Goal: Browse casually

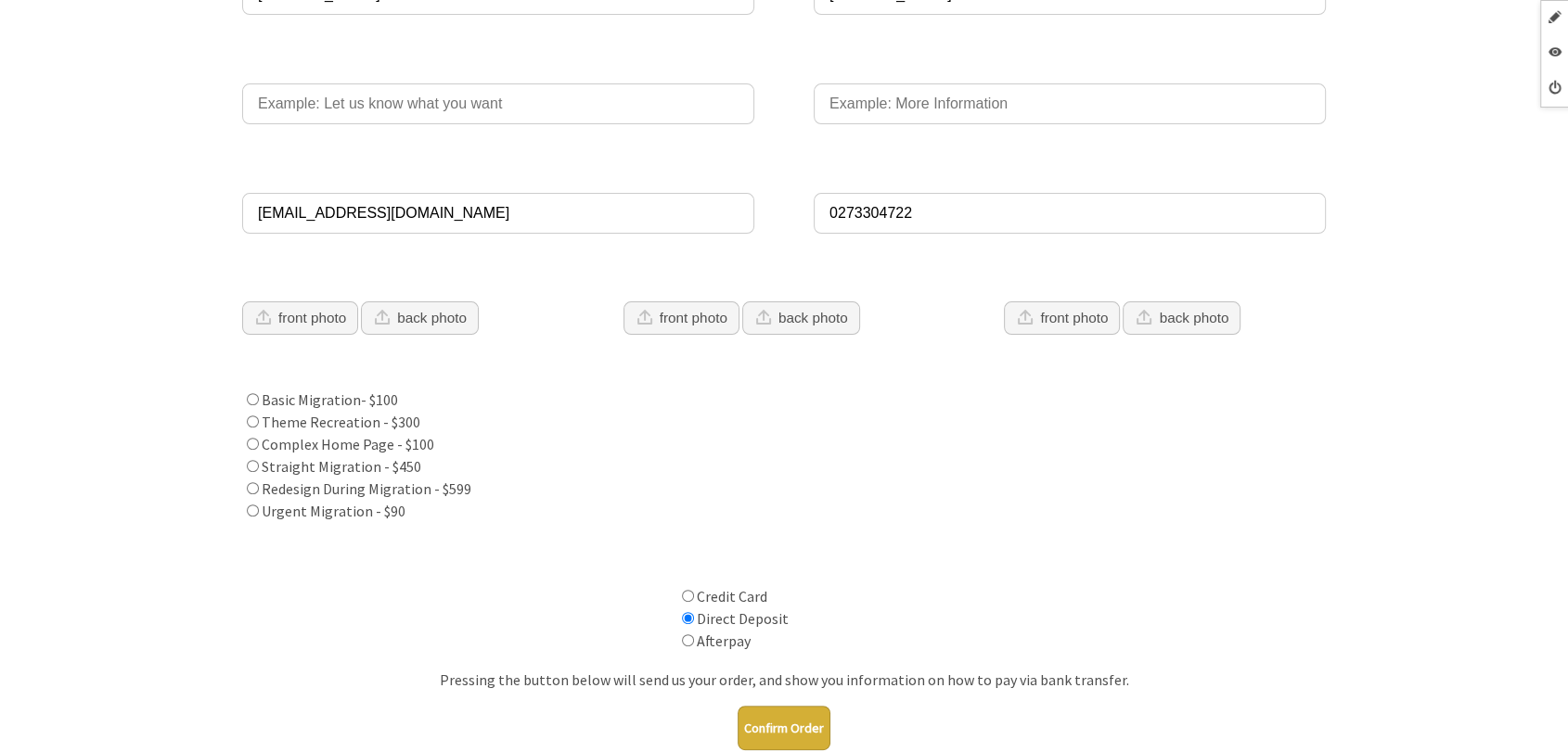
scroll to position [411, 0]
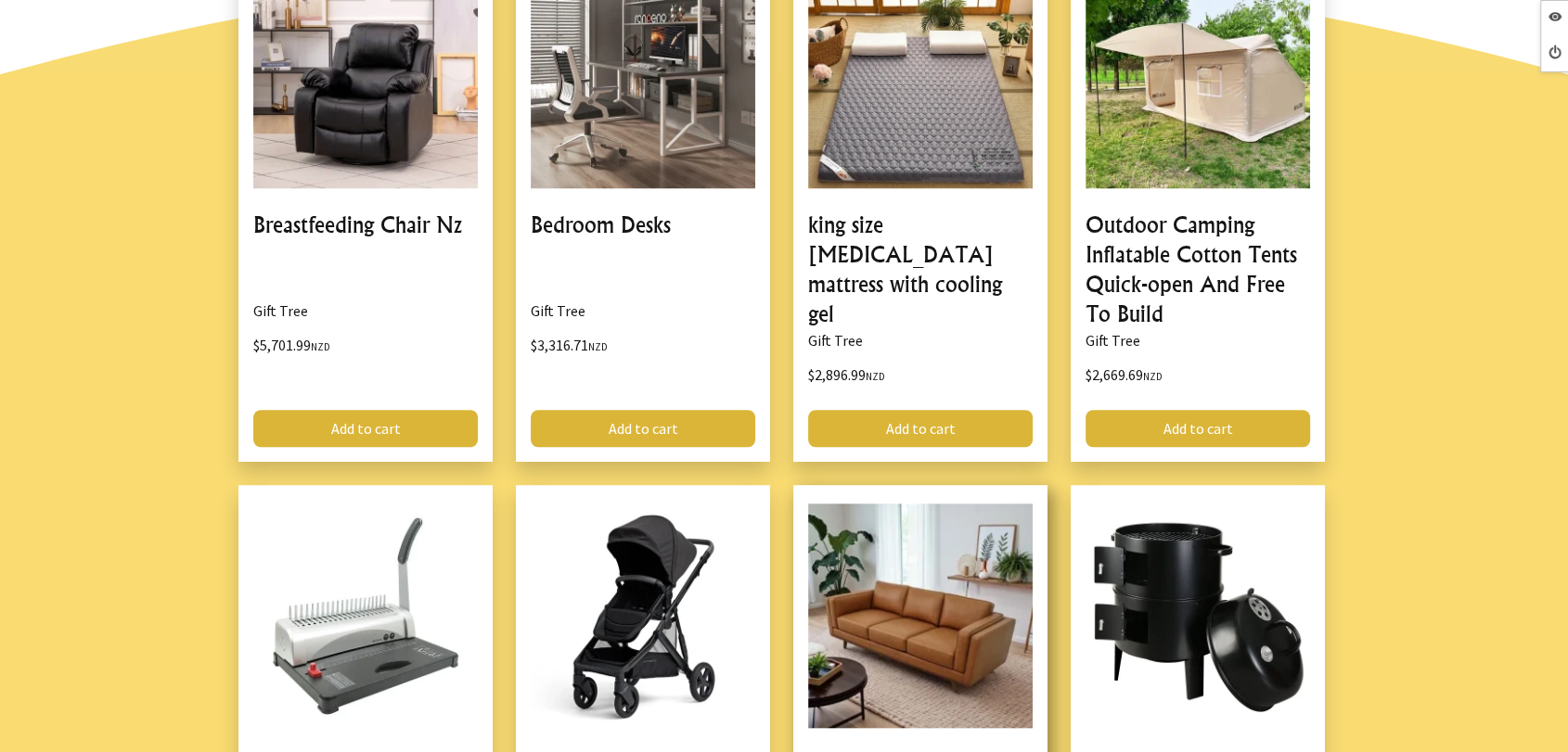
scroll to position [1442, 0]
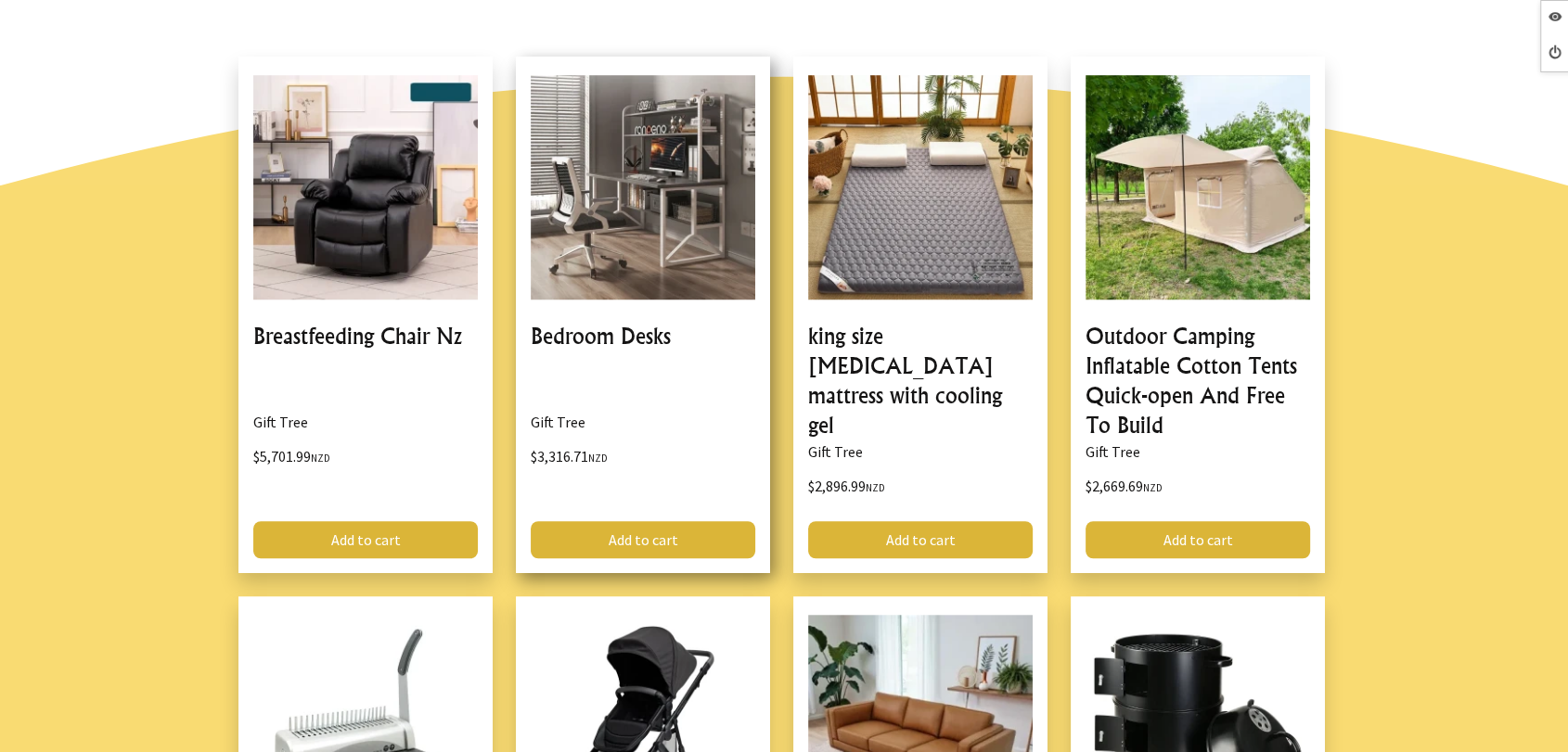
click at [628, 343] on link at bounding box center [643, 314] width 254 height 517
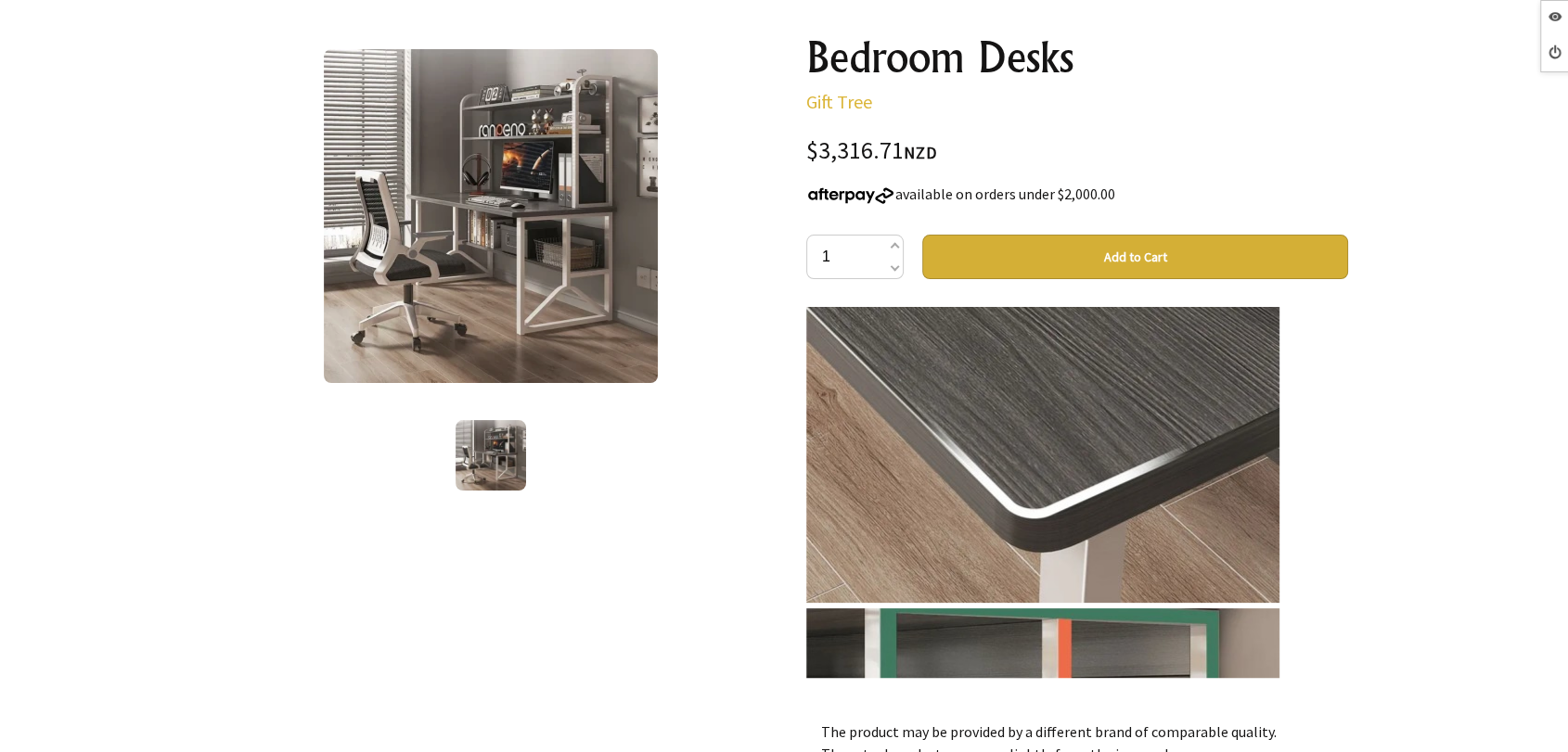
scroll to position [1958, 0]
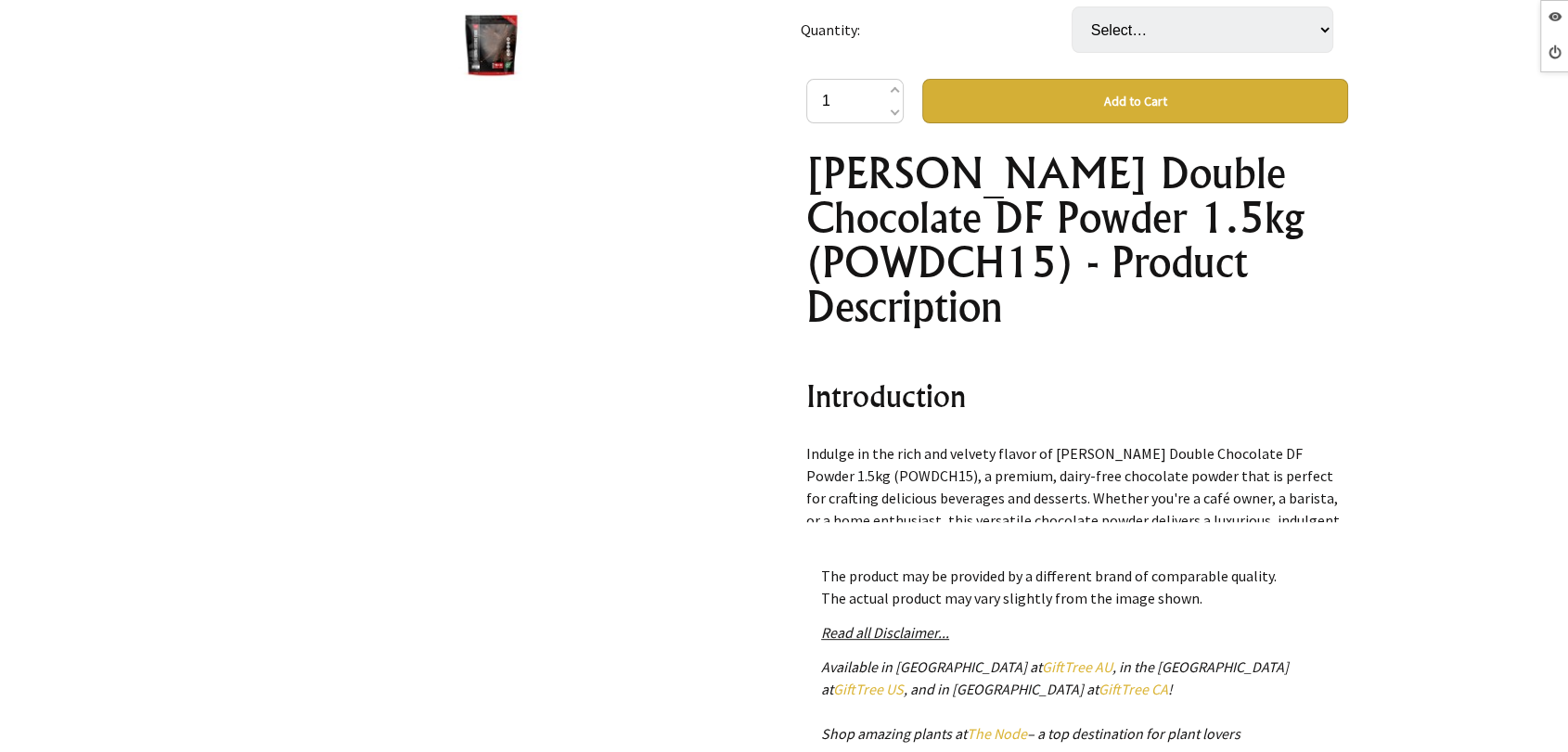
scroll to position [618, 0]
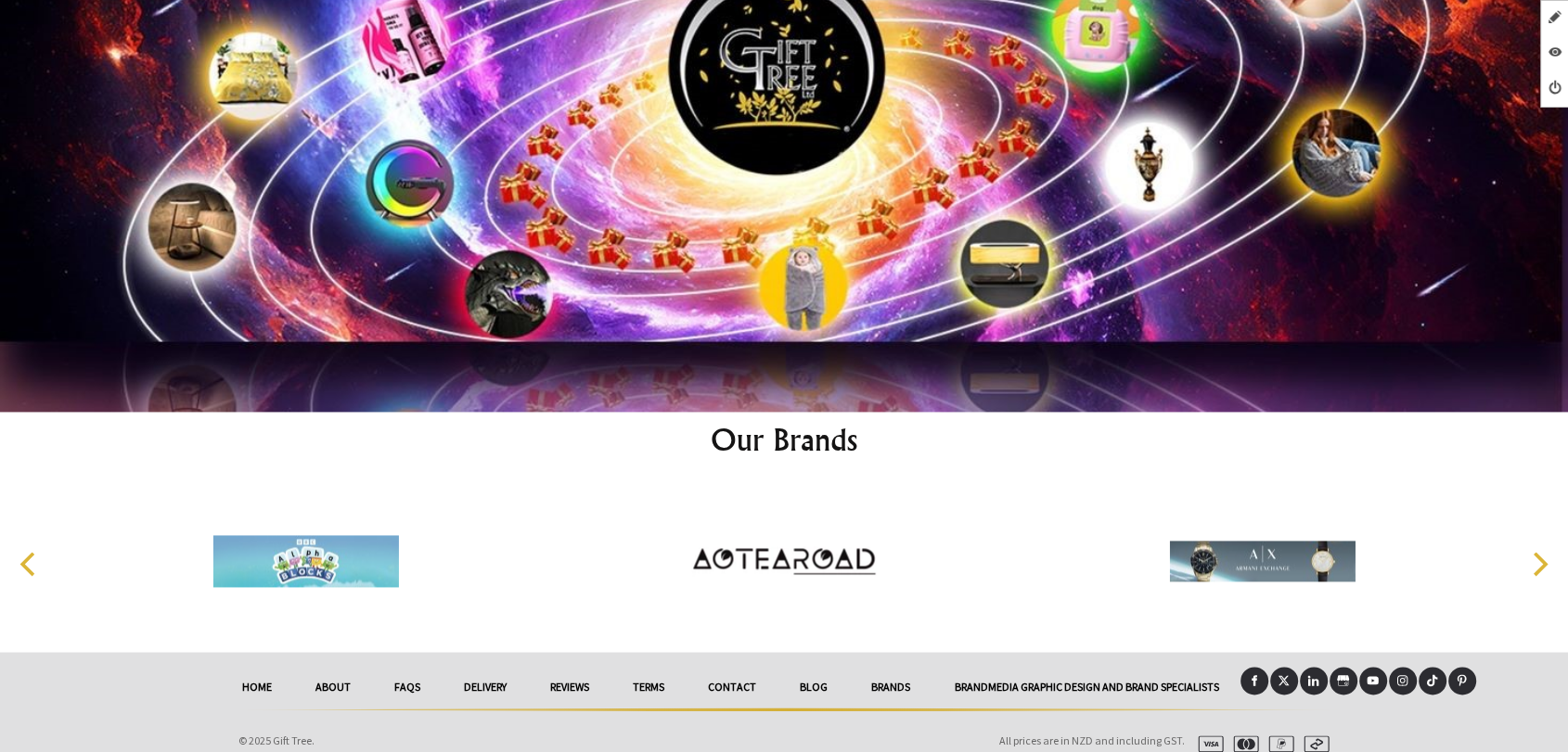
scroll to position [9610, 0]
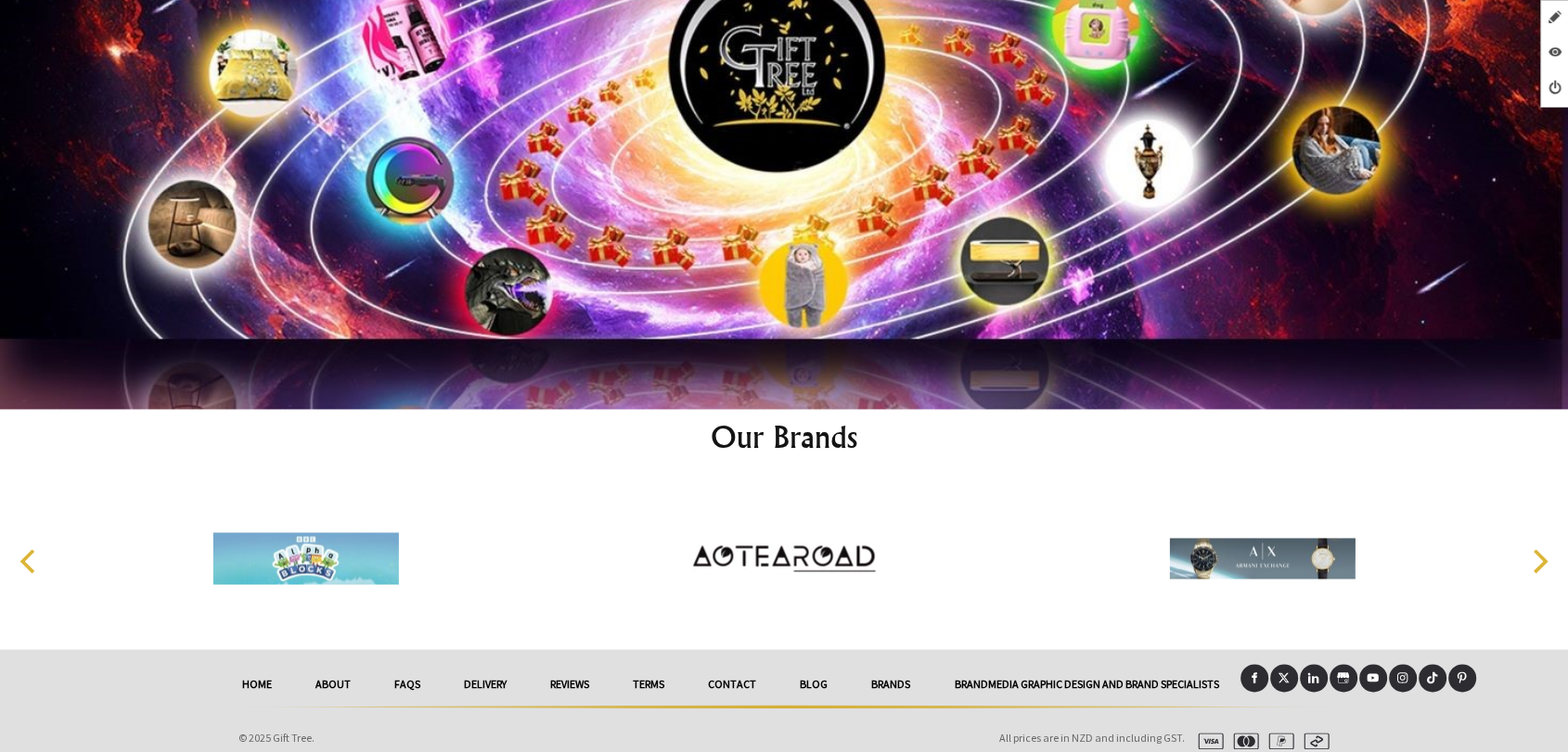
click at [1243, 666] on link at bounding box center [1254, 678] width 28 height 28
click at [1050, 666] on link "Brandmedia Graphic Design And Brand Specialists" at bounding box center [1086, 684] width 308 height 40
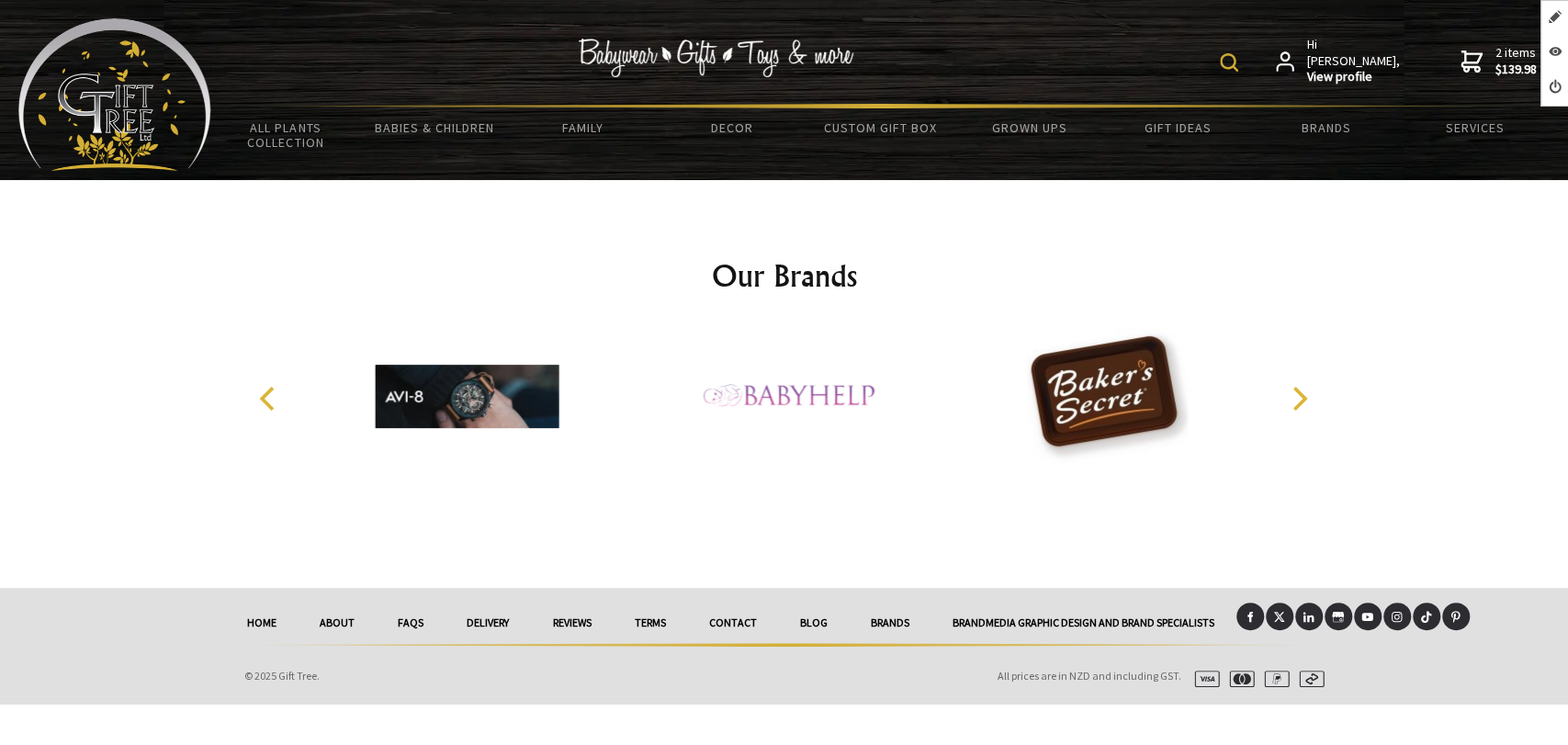
click at [135, 64] on img at bounding box center [115, 95] width 193 height 152
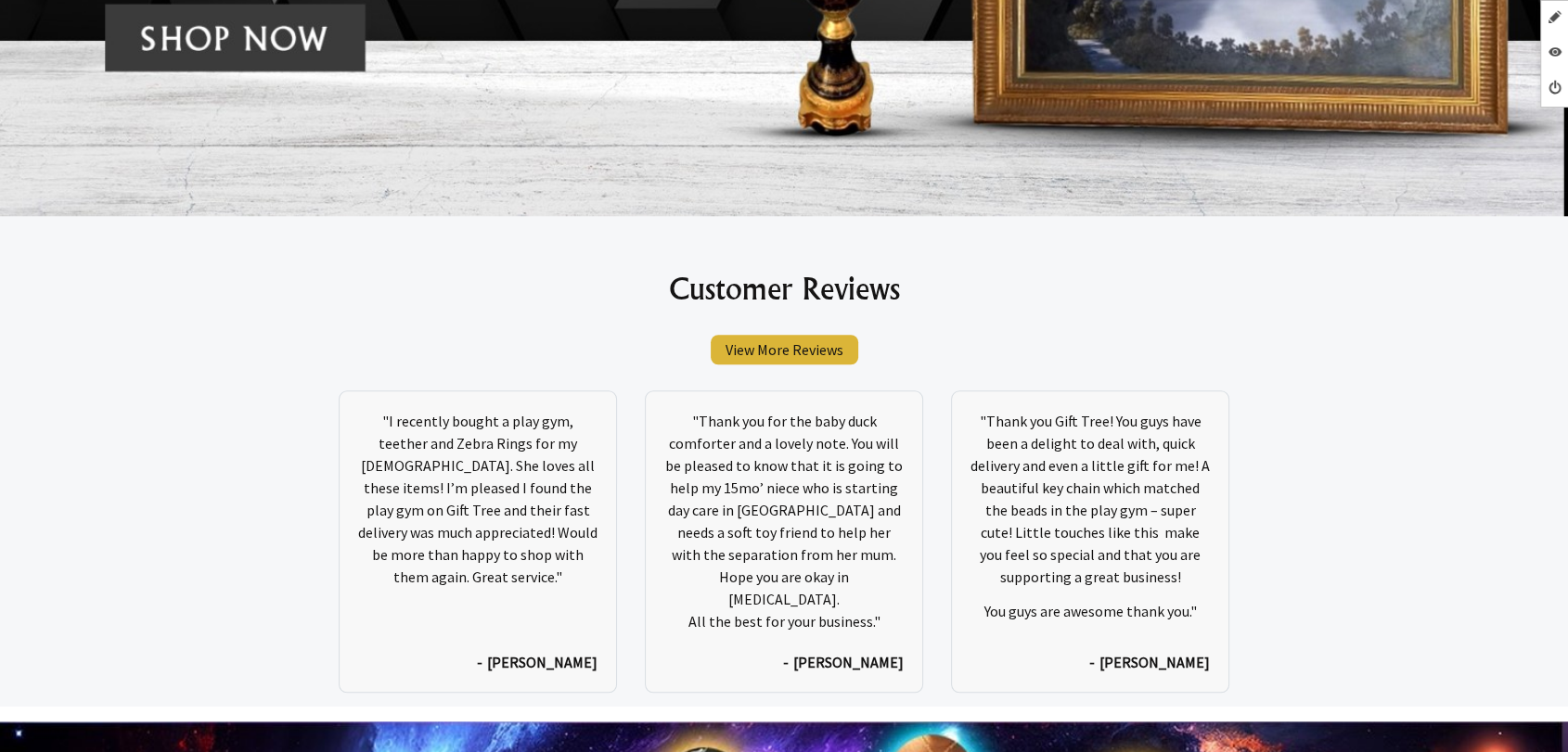
scroll to position [9610, 0]
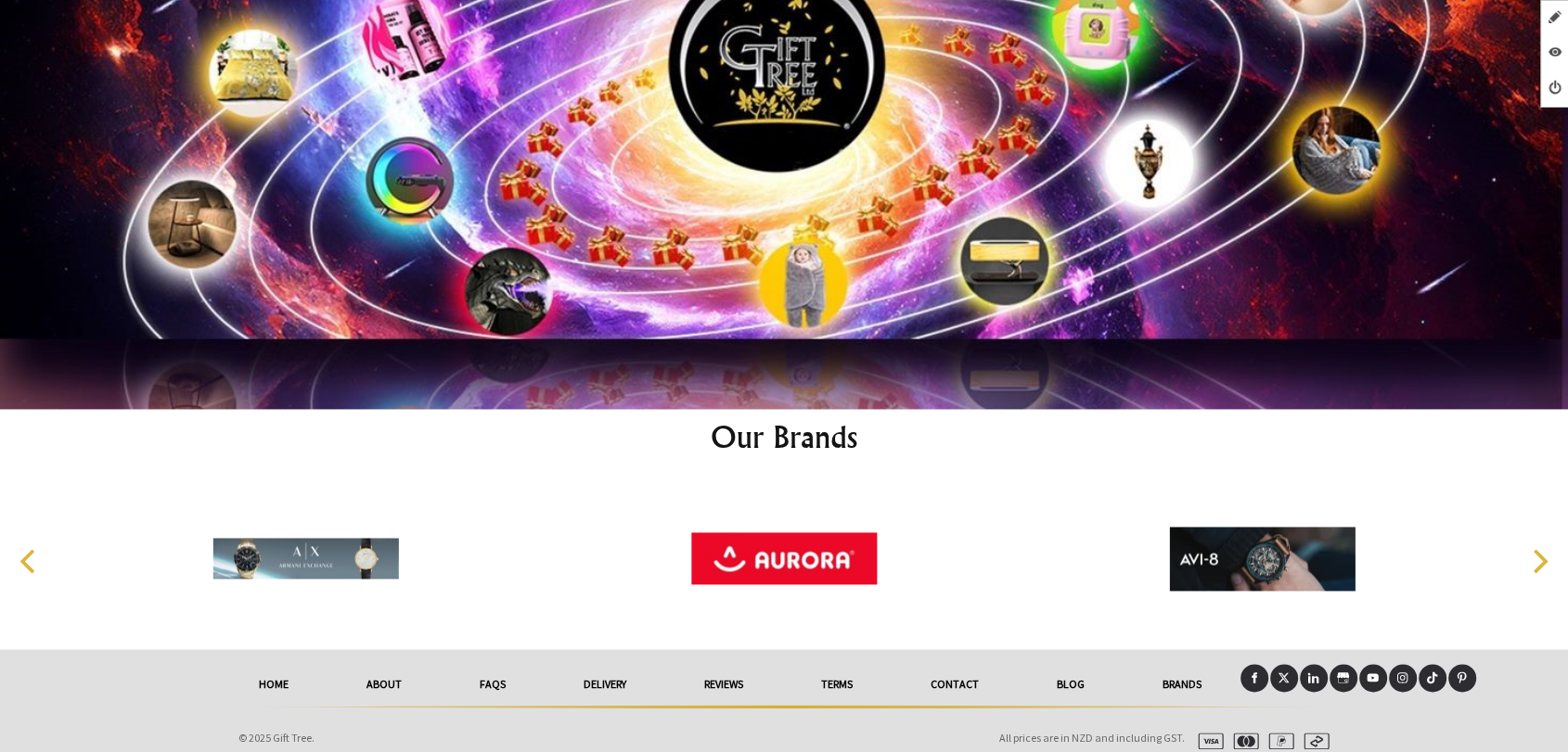
click at [1279, 671] on icon at bounding box center [1284, 677] width 12 height 12
click at [1345, 681] on icon at bounding box center [1346, 681] width 3 height 1
click at [1315, 671] on icon at bounding box center [1313, 677] width 12 height 12
click at [1314, 671] on icon at bounding box center [1313, 677] width 12 height 12
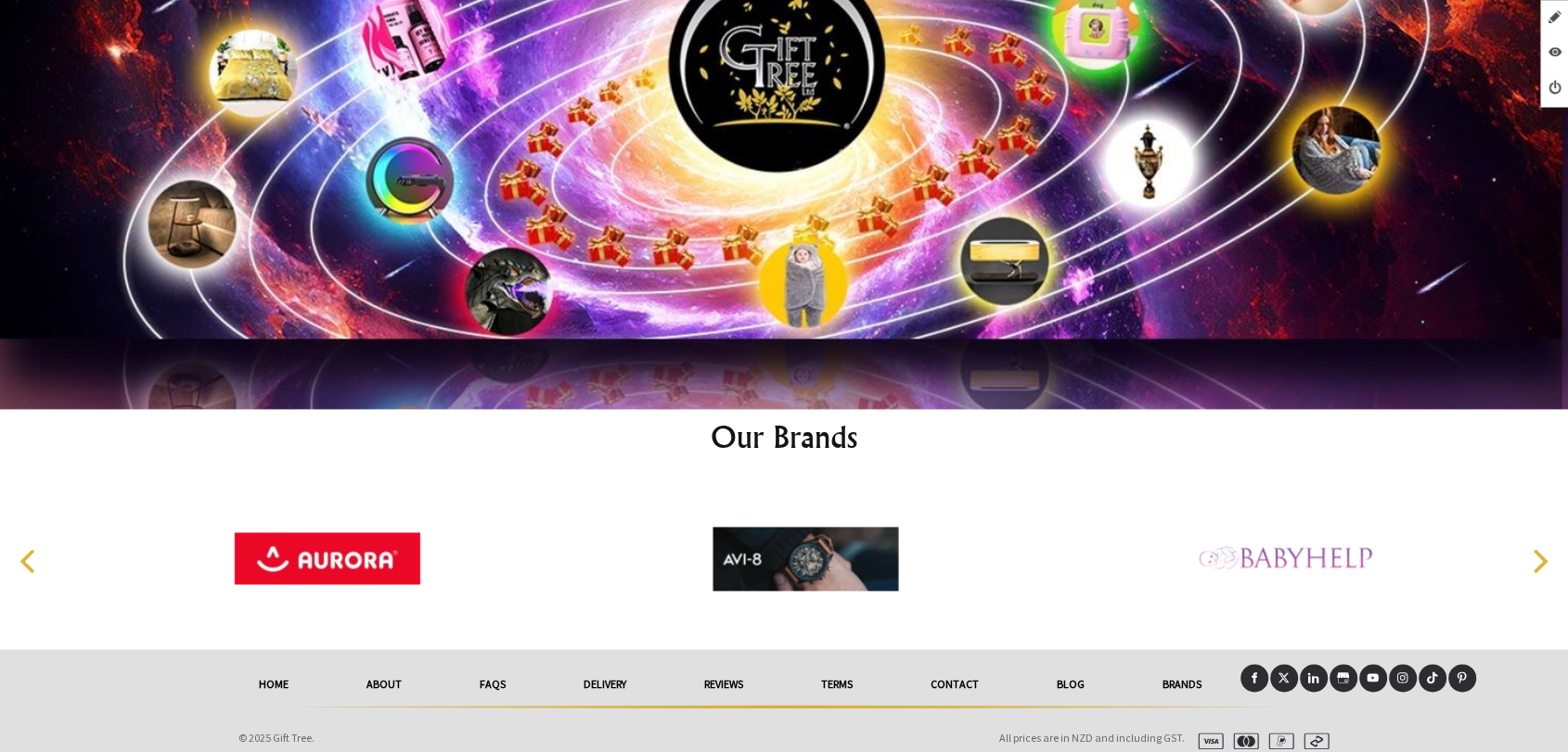
click at [1377, 673] on icon at bounding box center [1373, 677] width 12 height 8
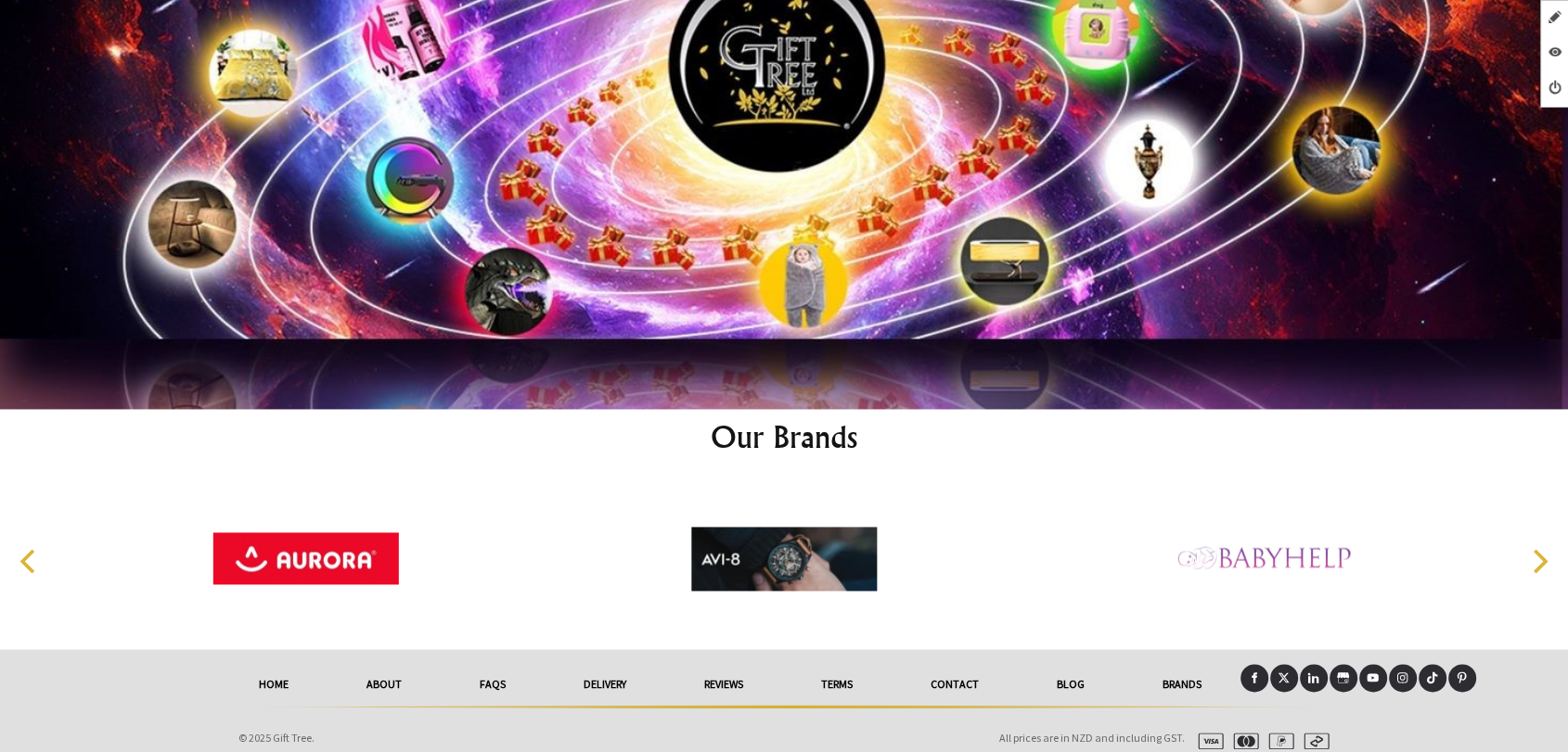
click at [1403, 671] on icon at bounding box center [1402, 677] width 12 height 12
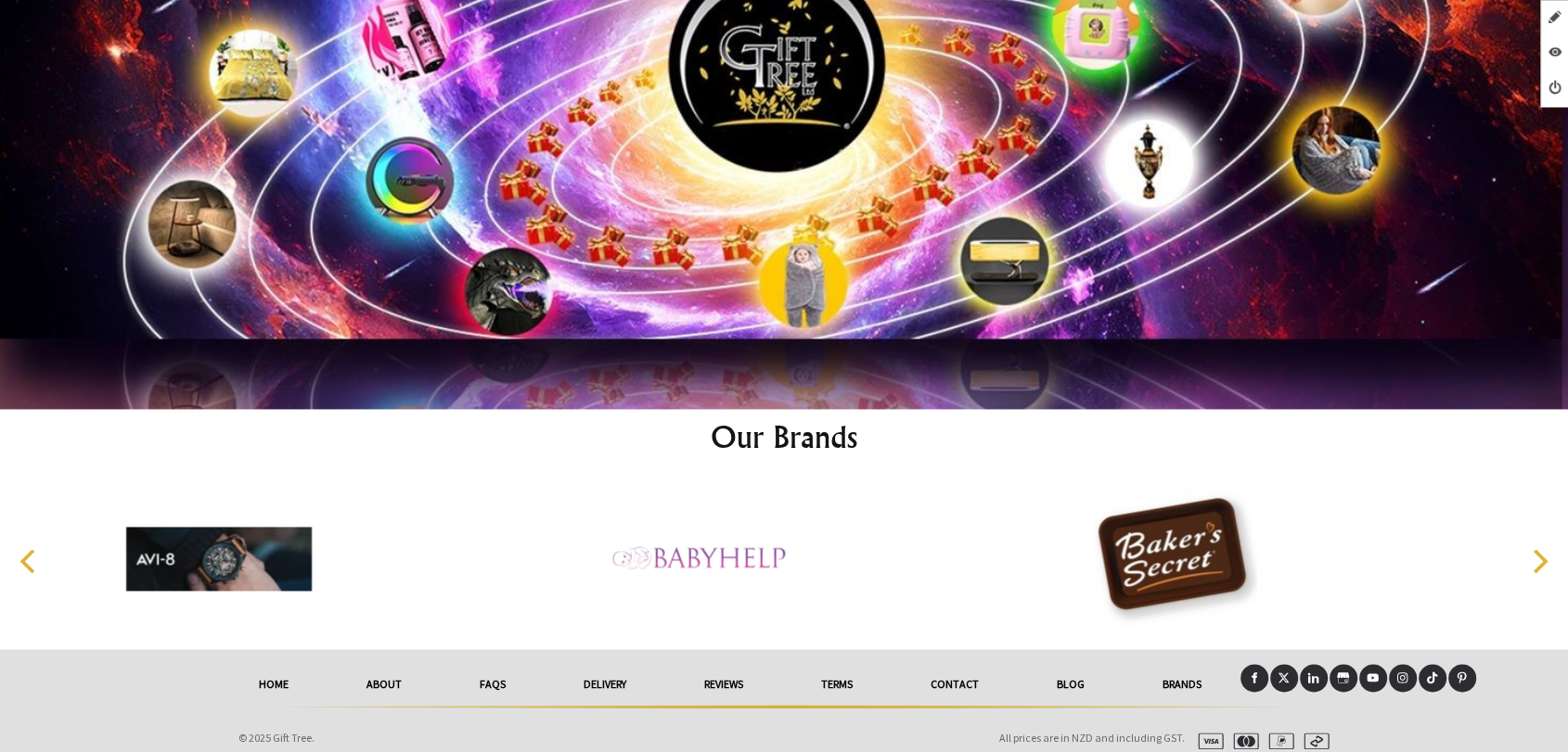
click at [1467, 671] on icon at bounding box center [1462, 677] width 12 height 12
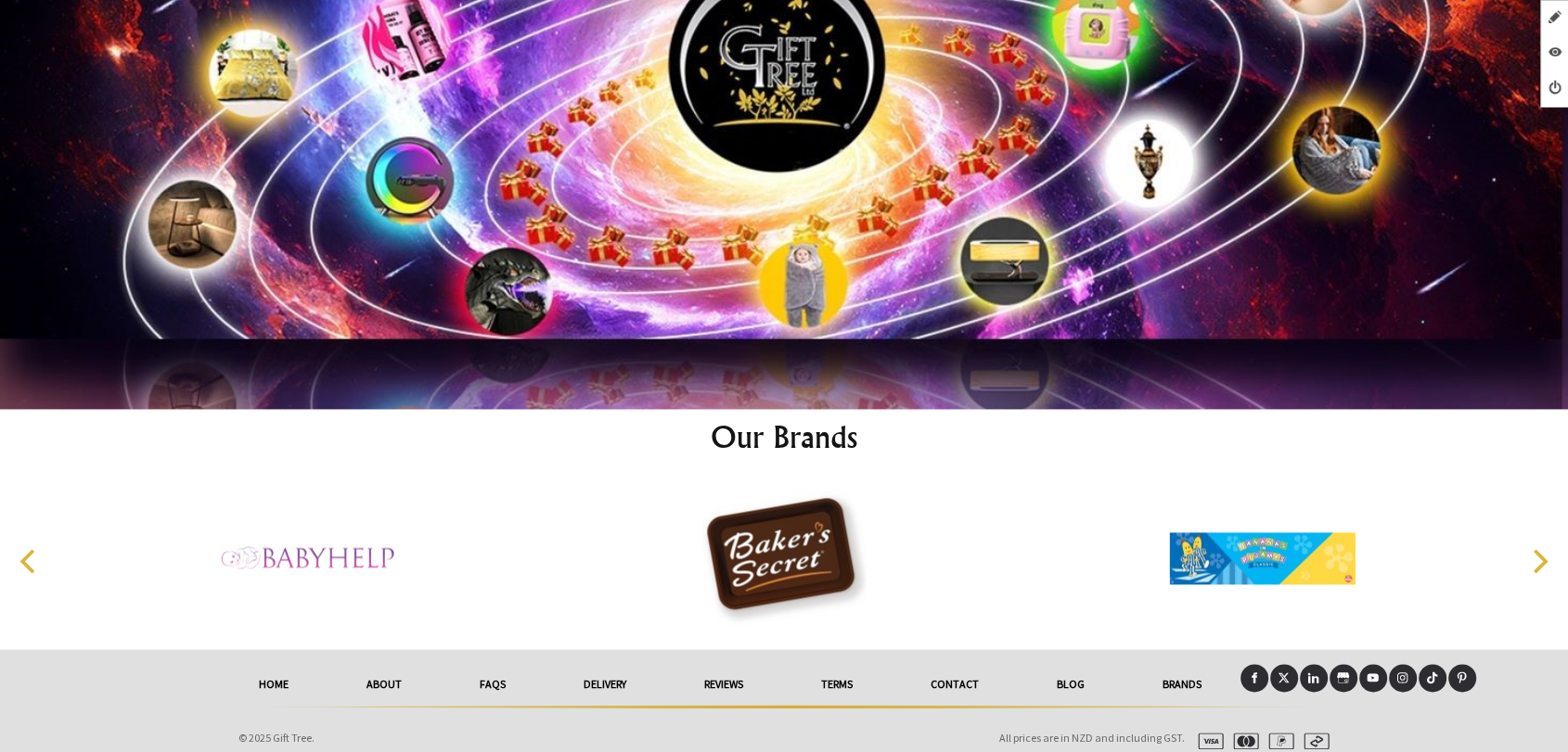
click at [1368, 673] on icon at bounding box center [1373, 677] width 12 height 8
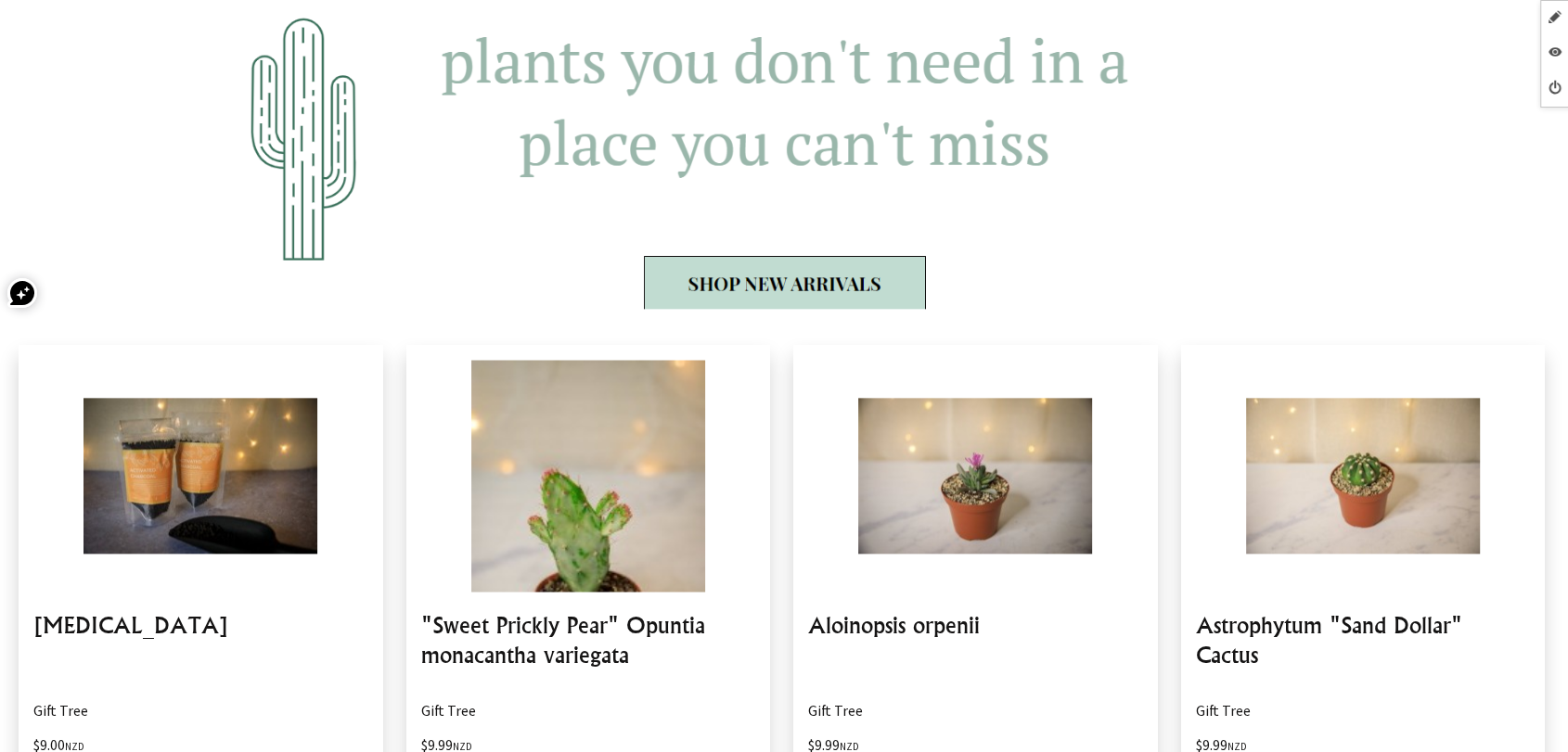
scroll to position [0, 0]
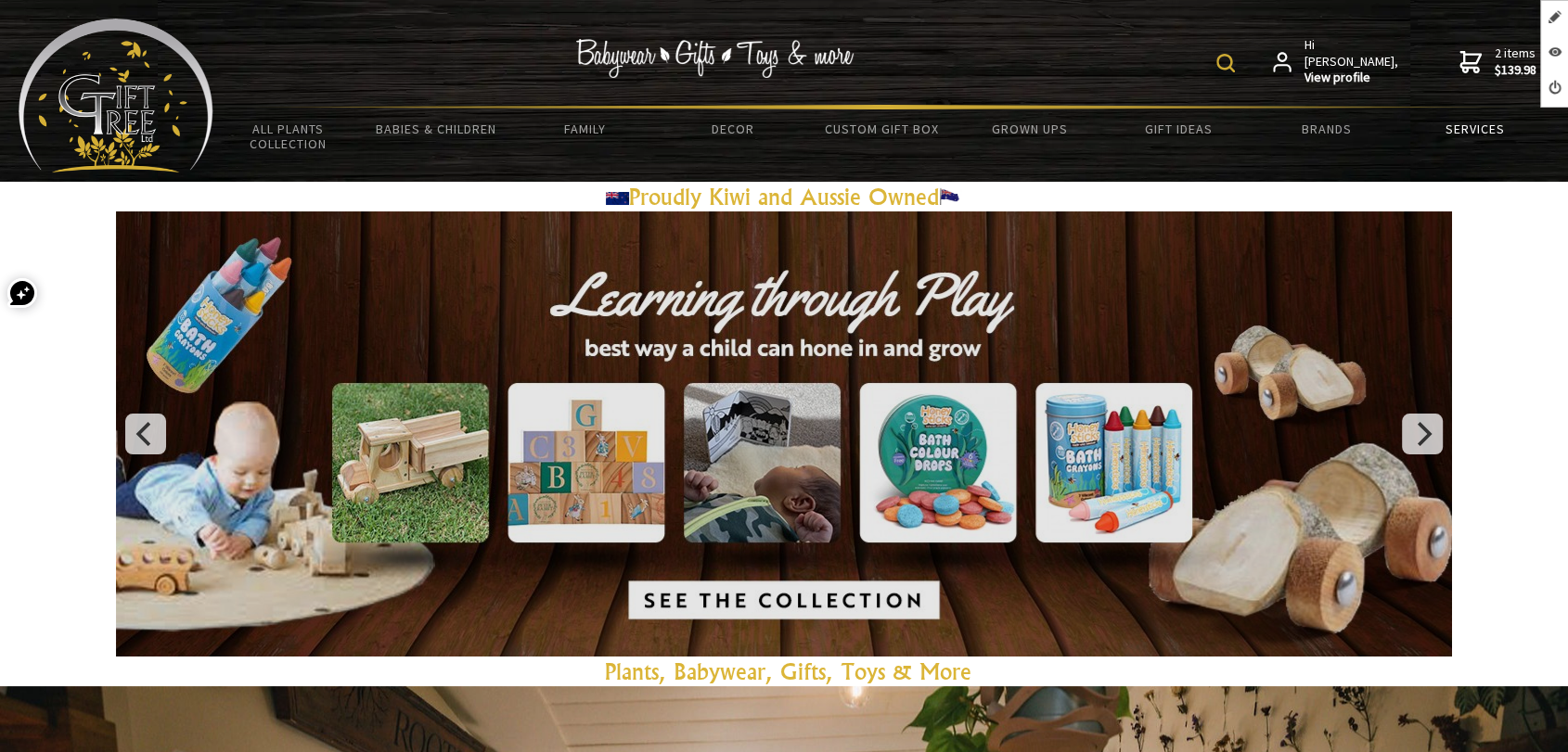
click at [1447, 125] on link "Services" at bounding box center [1474, 129] width 149 height 39
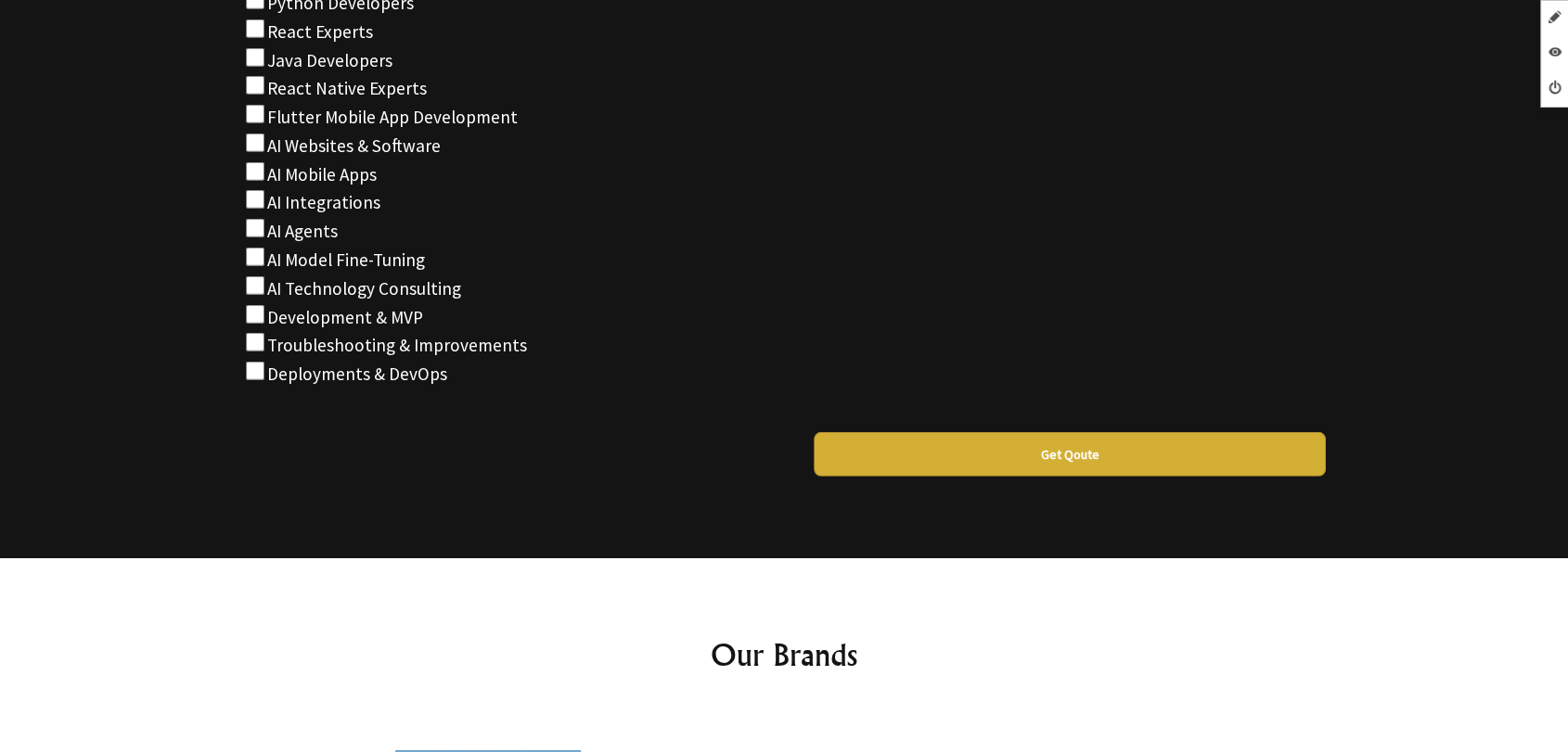
scroll to position [12934, 0]
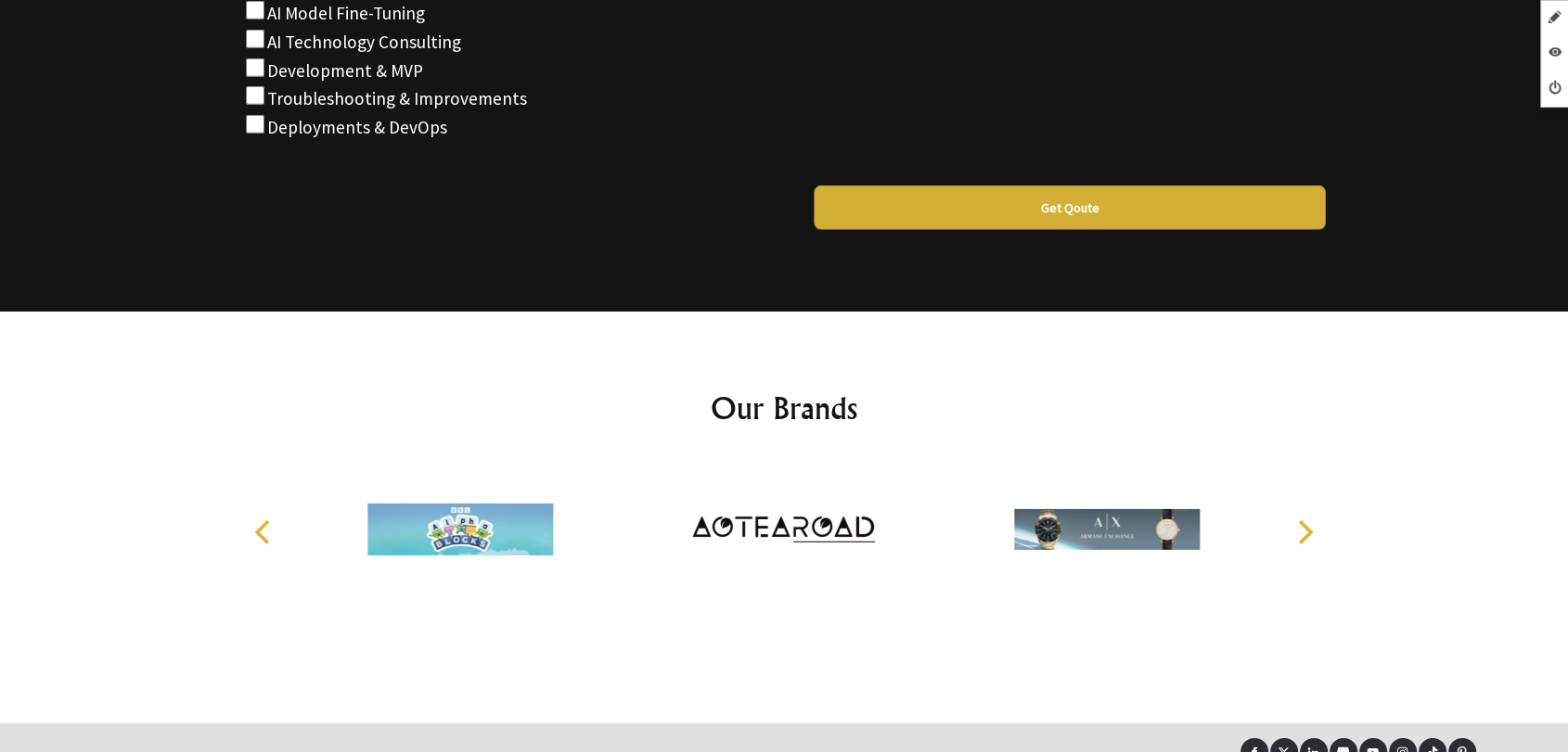
click at [1286, 748] on icon at bounding box center [1284, 753] width 11 height 10
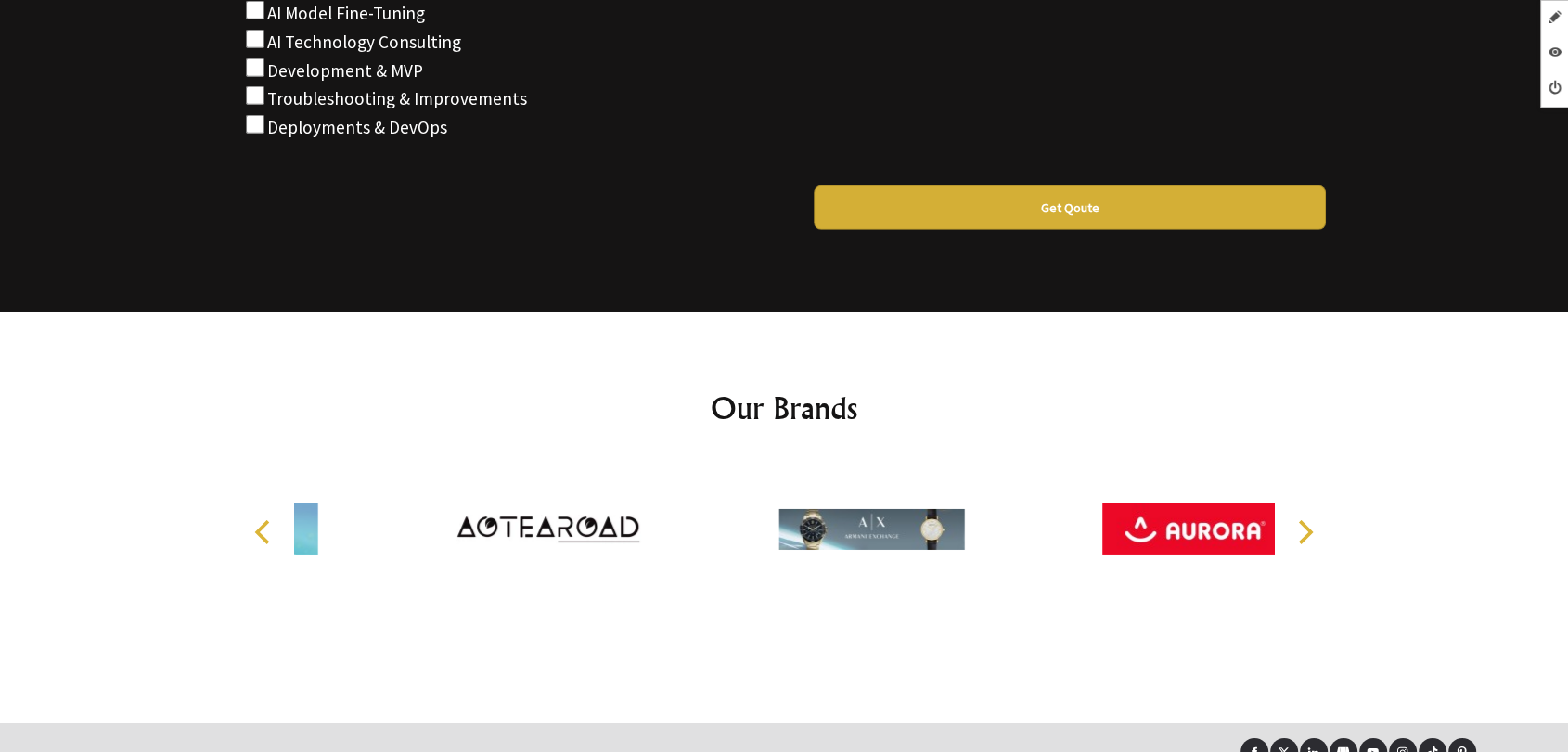
click at [1346, 747] on icon at bounding box center [1343, 753] width 12 height 12
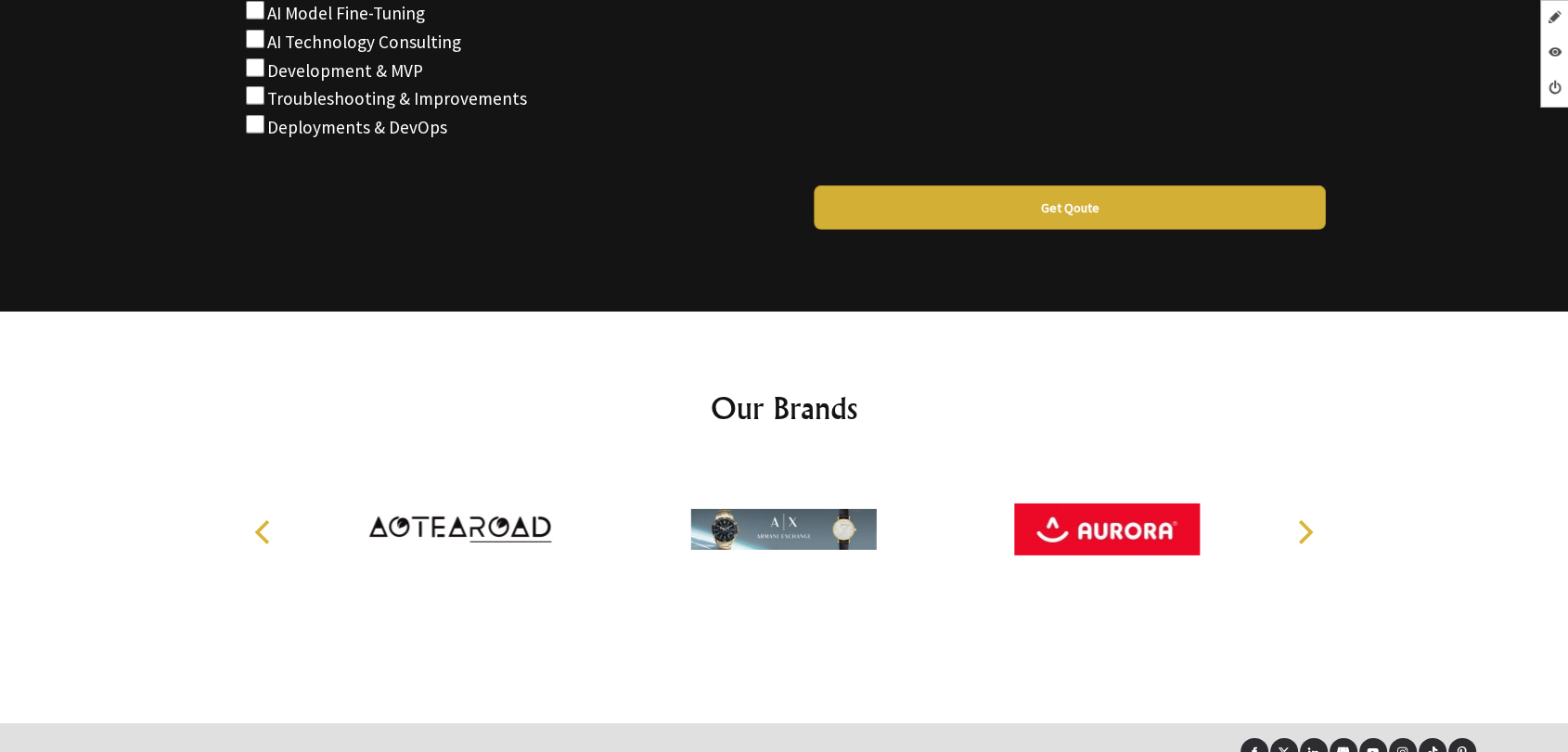
click at [1341, 748] on icon at bounding box center [1344, 751] width 7 height 6
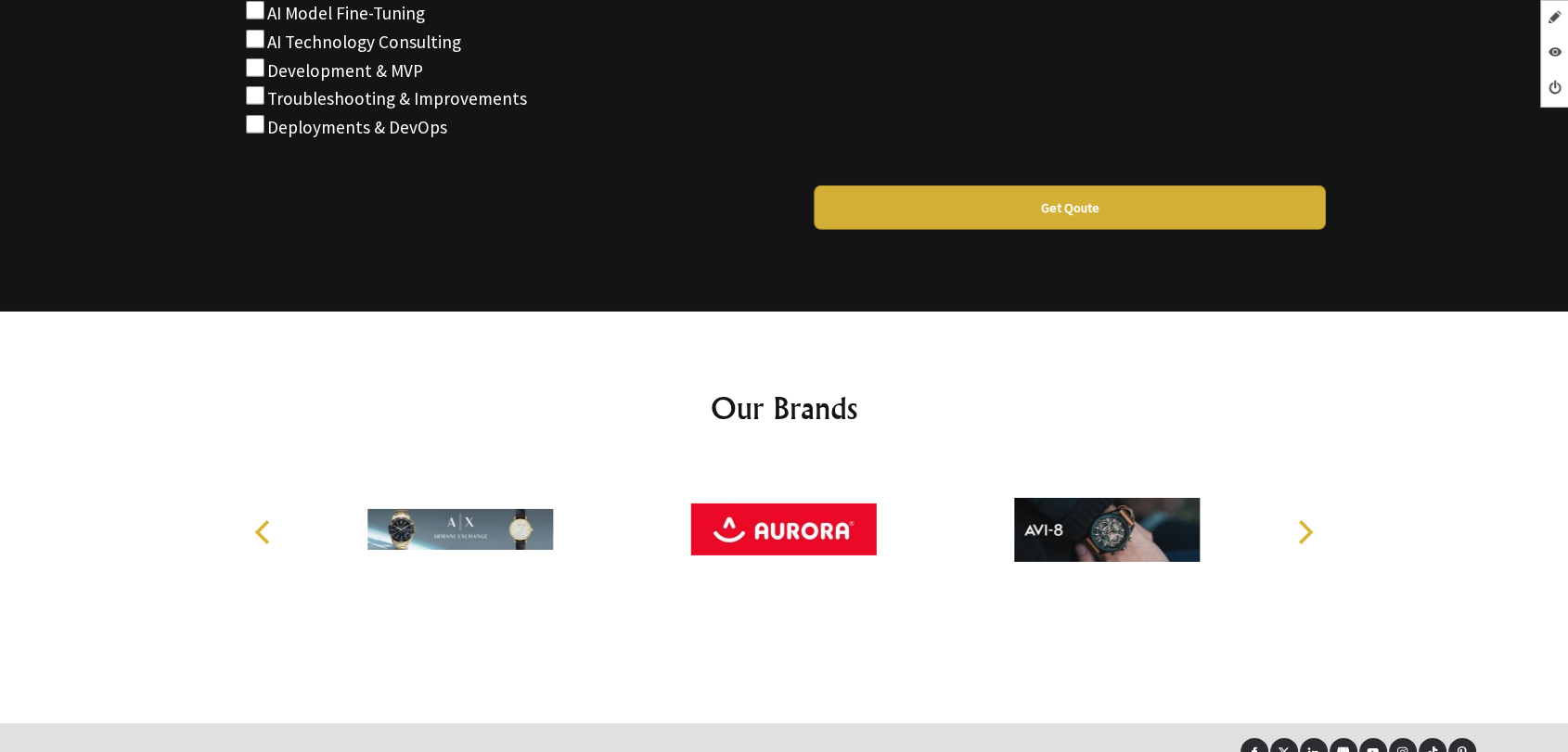
click at [1304, 738] on link at bounding box center [1313, 752] width 28 height 28
click at [1462, 747] on icon at bounding box center [1462, 753] width 12 height 12
click at [1411, 738] on link at bounding box center [1403, 752] width 28 height 28
click at [1377, 748] on icon at bounding box center [1373, 752] width 12 height 8
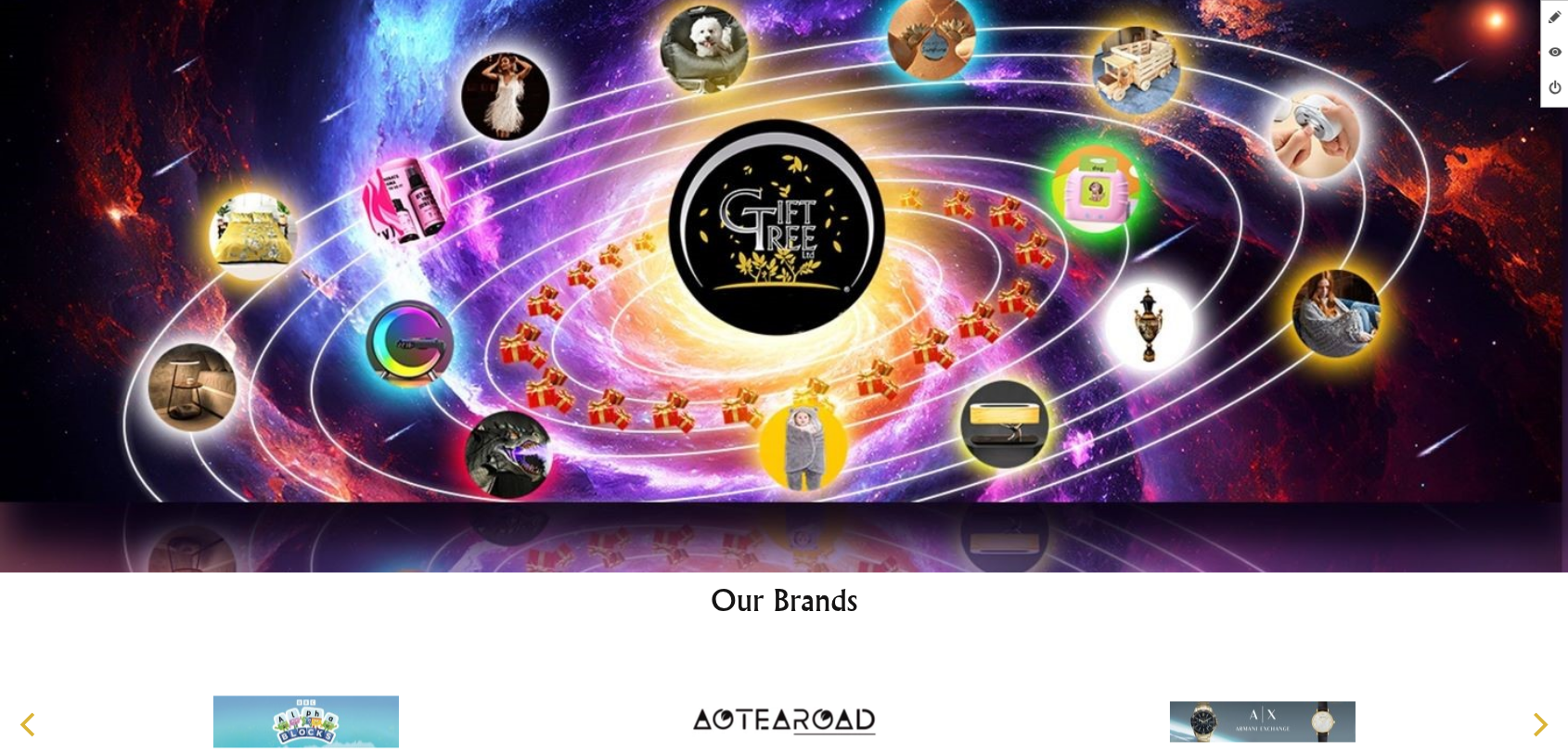
scroll to position [9610, 0]
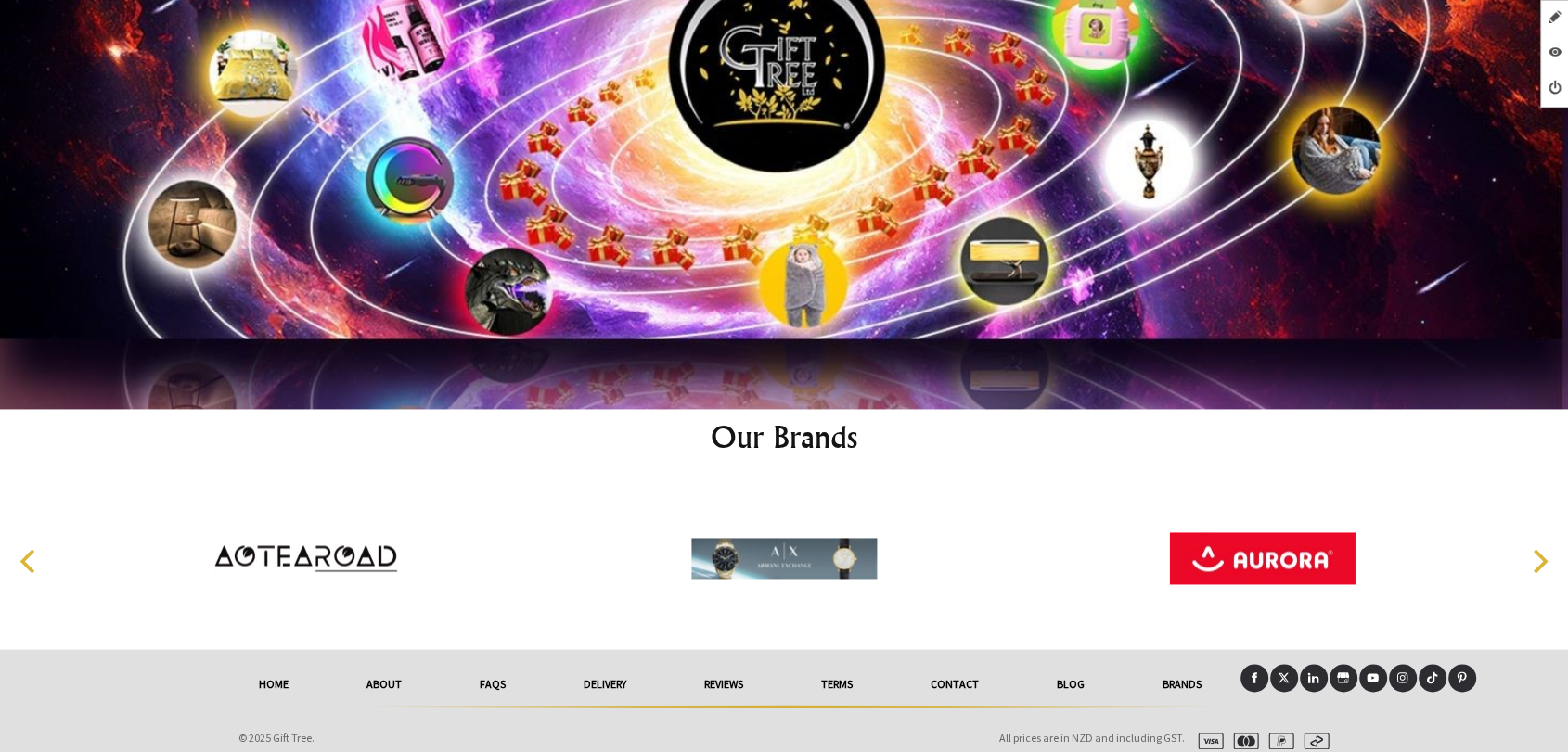
click at [1283, 672] on icon at bounding box center [1284, 677] width 11 height 10
click at [1307, 671] on icon at bounding box center [1313, 677] width 12 height 12
click at [1365, 664] on link at bounding box center [1373, 678] width 28 height 28
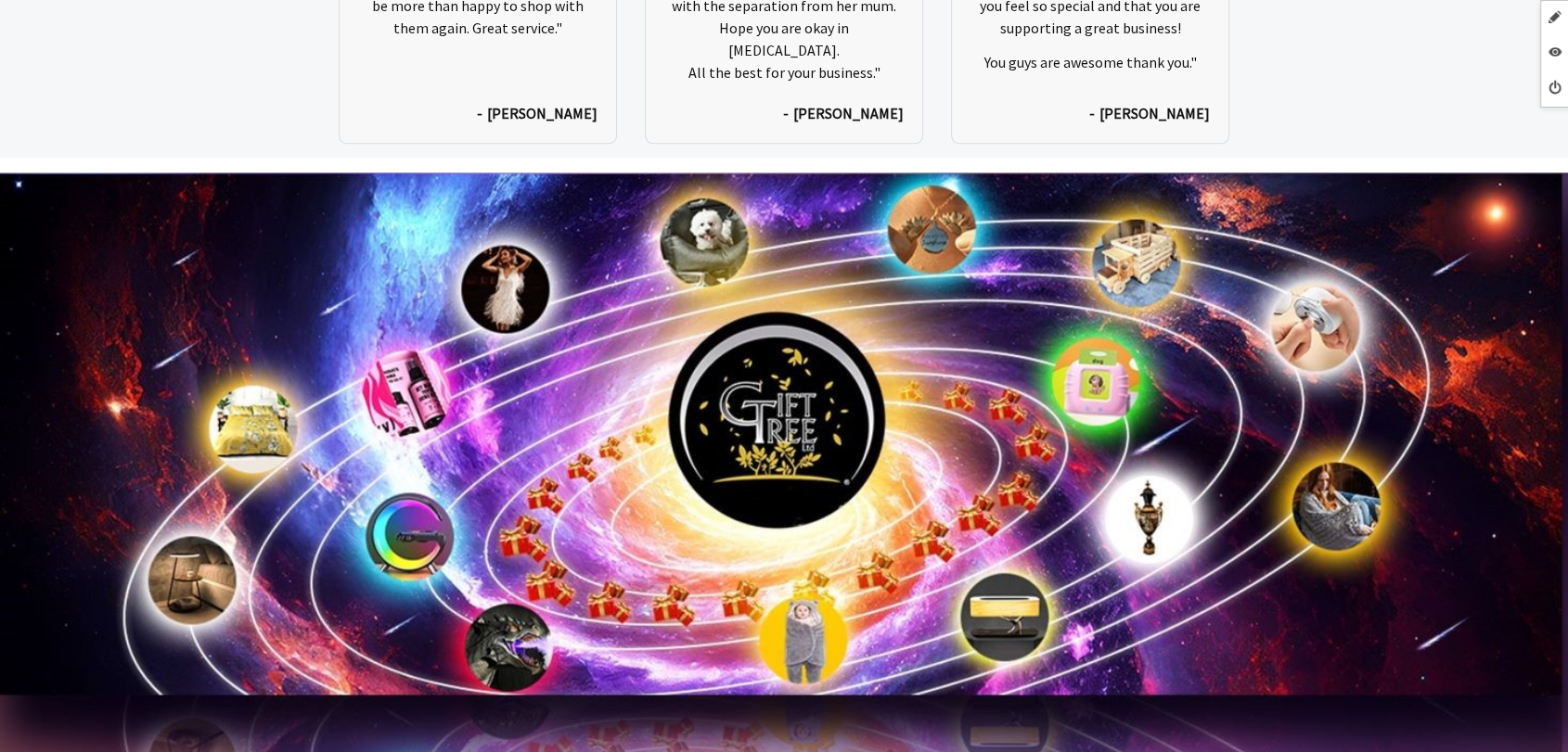
scroll to position [9610, 0]
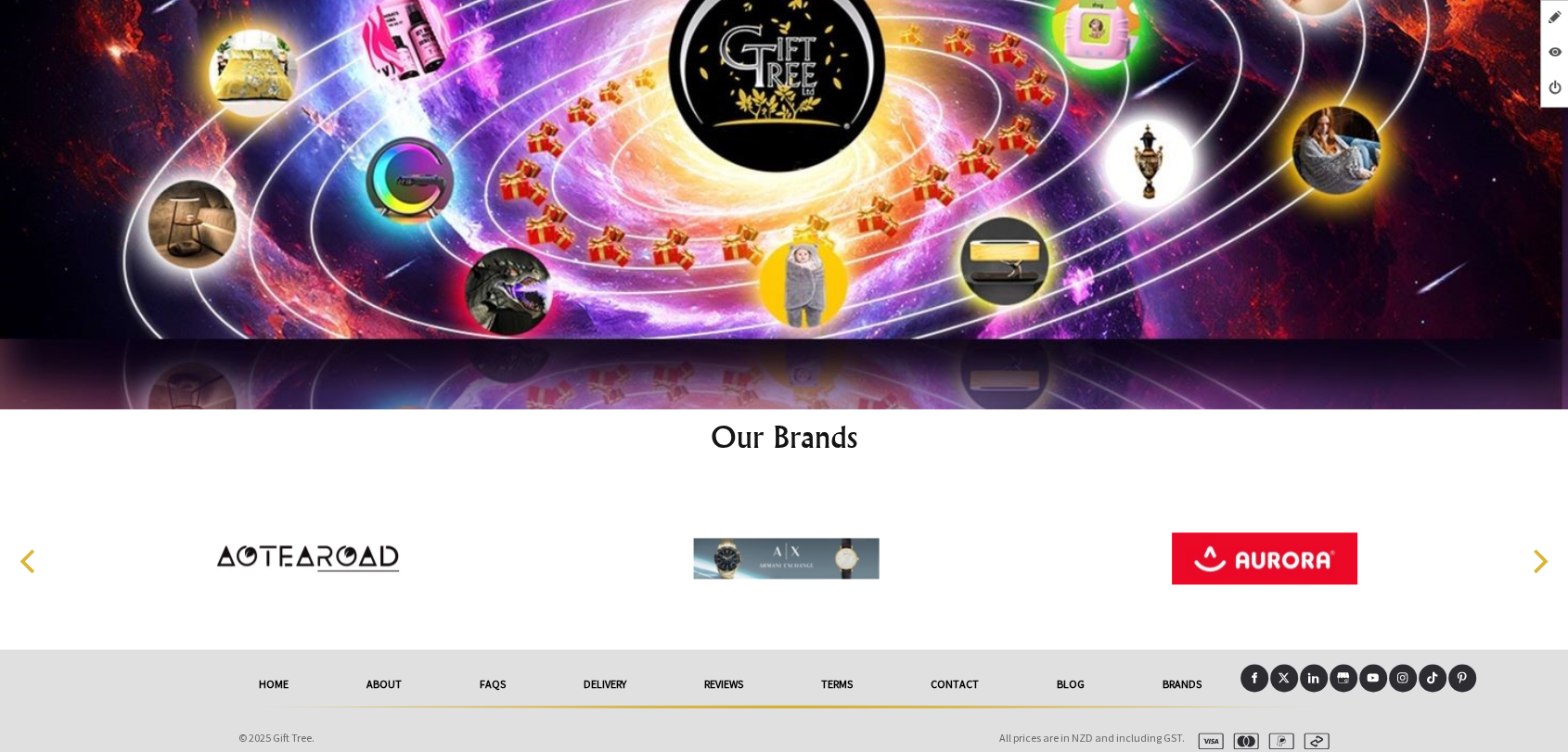
click at [1256, 671] on icon at bounding box center [1253, 677] width 12 height 12
click at [1278, 671] on icon at bounding box center [1284, 677] width 12 height 12
click at [1312, 669] on link at bounding box center [1313, 678] width 28 height 28
click at [1366, 671] on icon at bounding box center [1372, 677] width 12 height 12
click at [1395, 669] on link at bounding box center [1403, 678] width 28 height 28
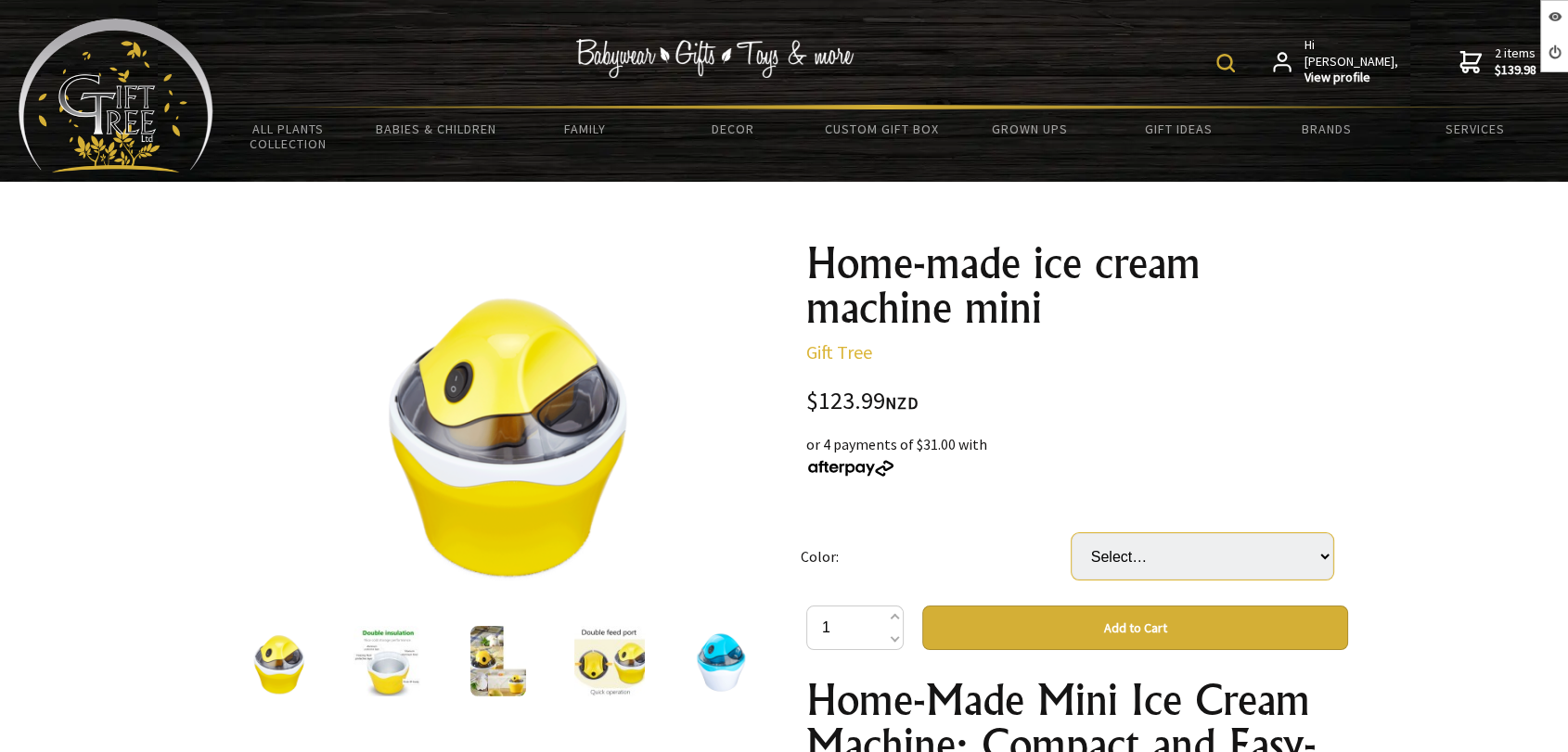
click at [1164, 575] on select "Select… Blue Yellow" at bounding box center [1202, 556] width 262 height 46
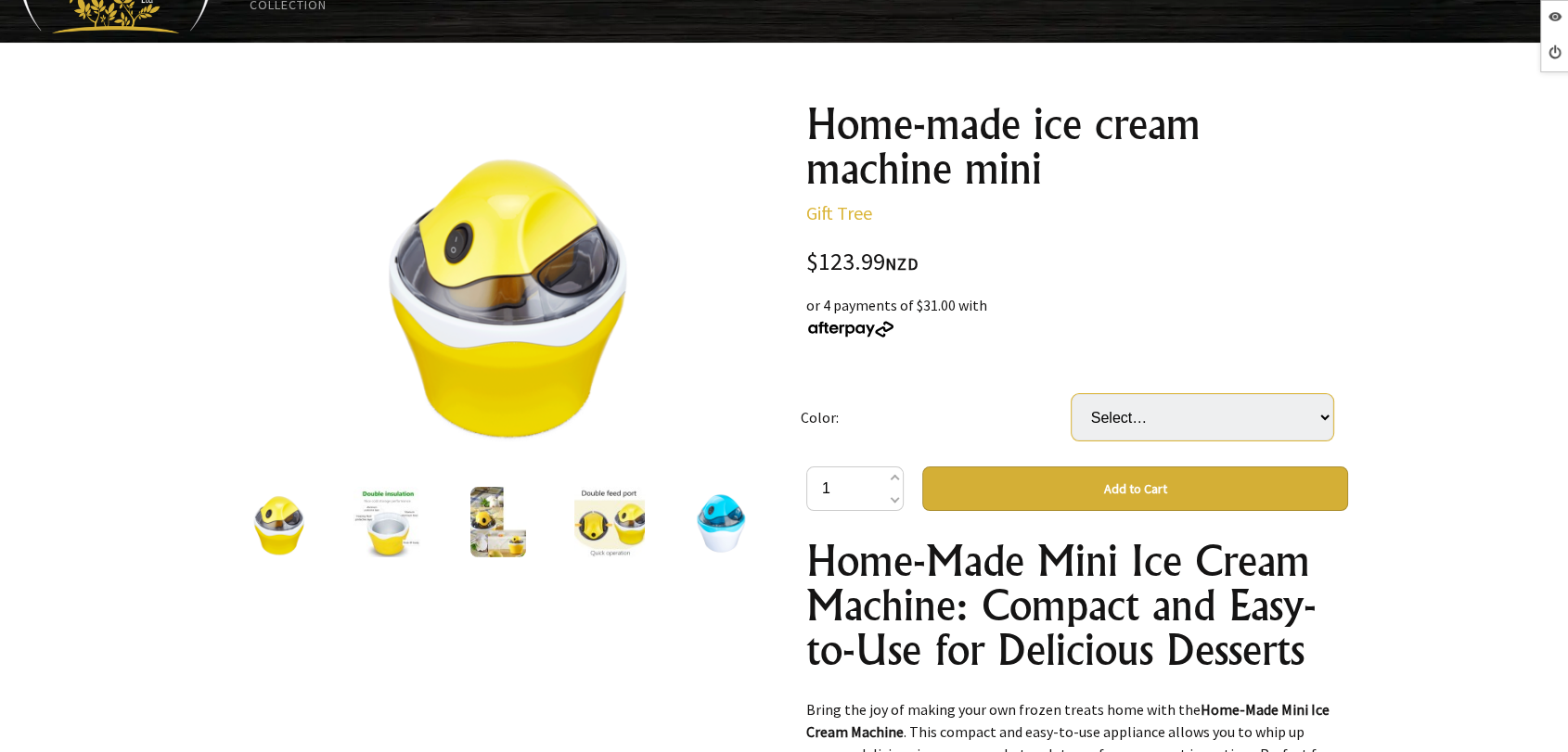
scroll to position [411, 0]
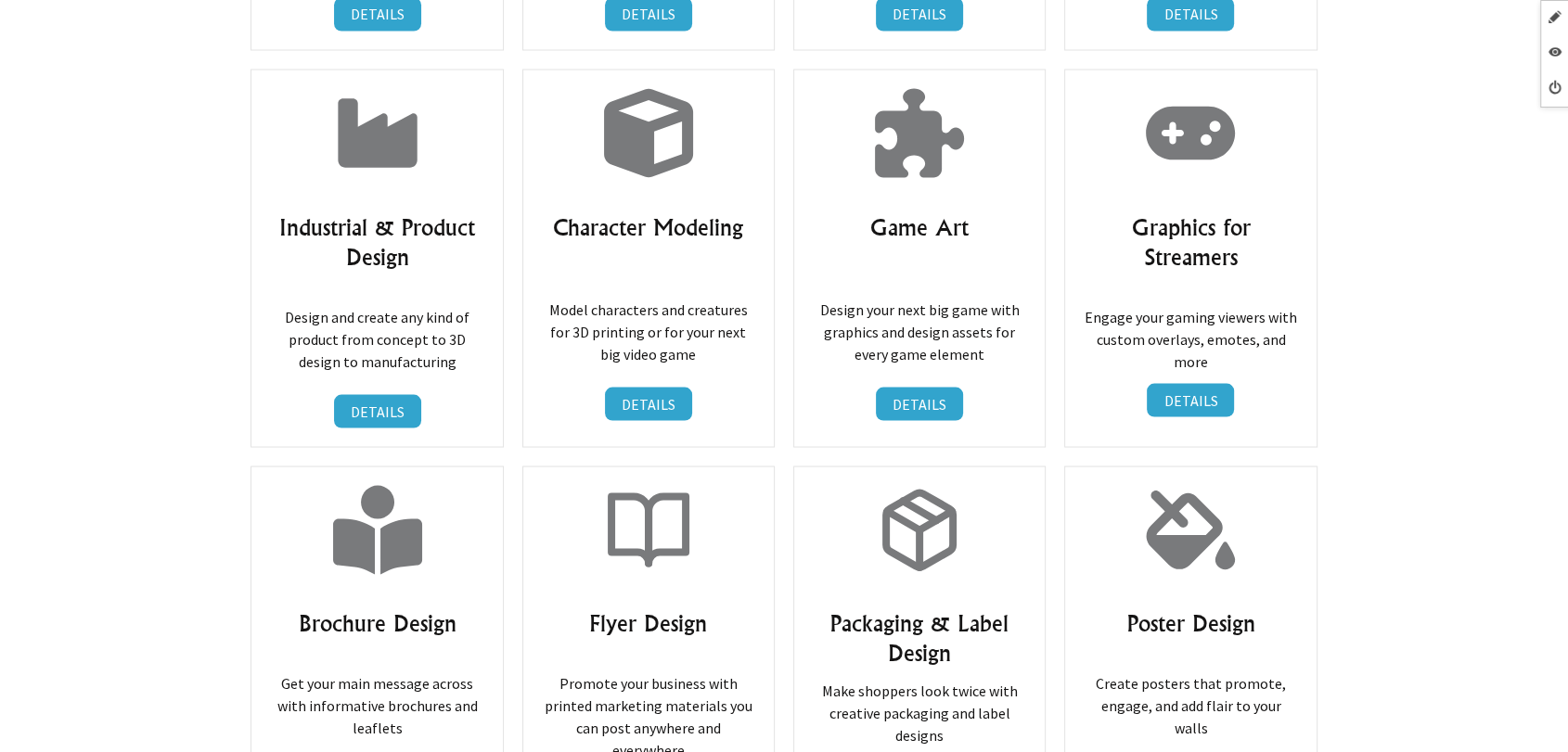
scroll to position [3503, 0]
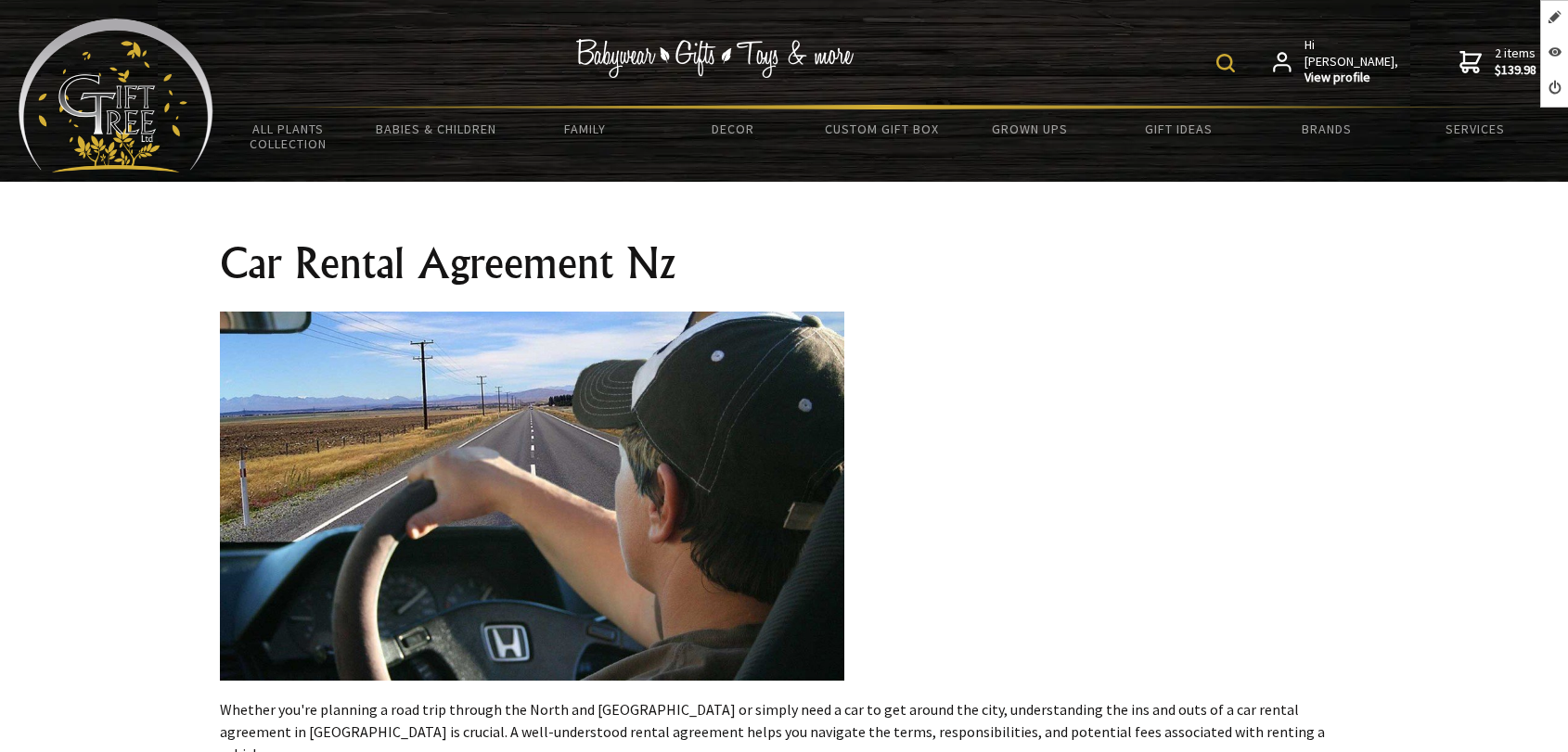
scroll to position [927, 0]
